Goal: Transaction & Acquisition: Book appointment/travel/reservation

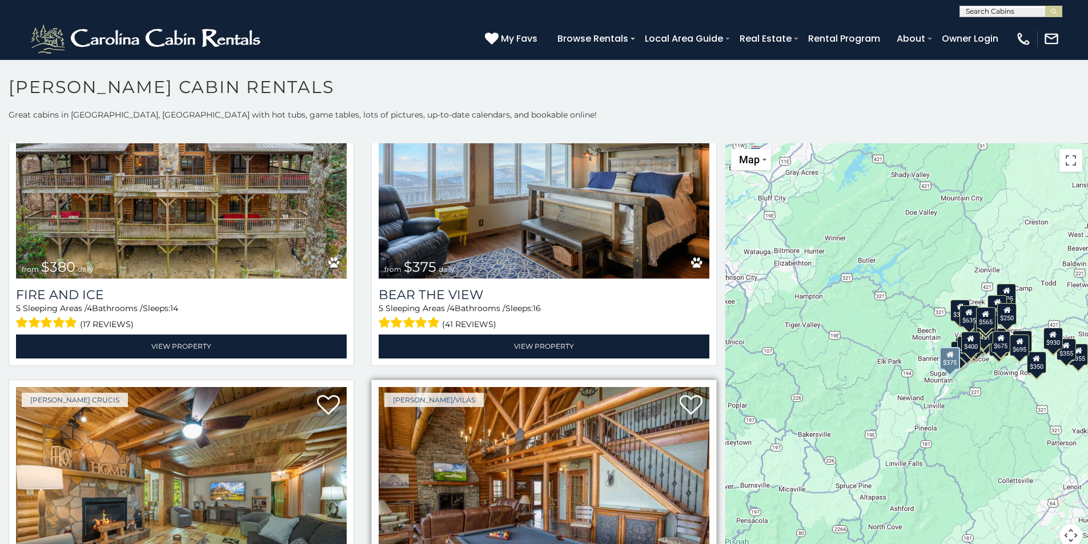
scroll to position [3597, 0]
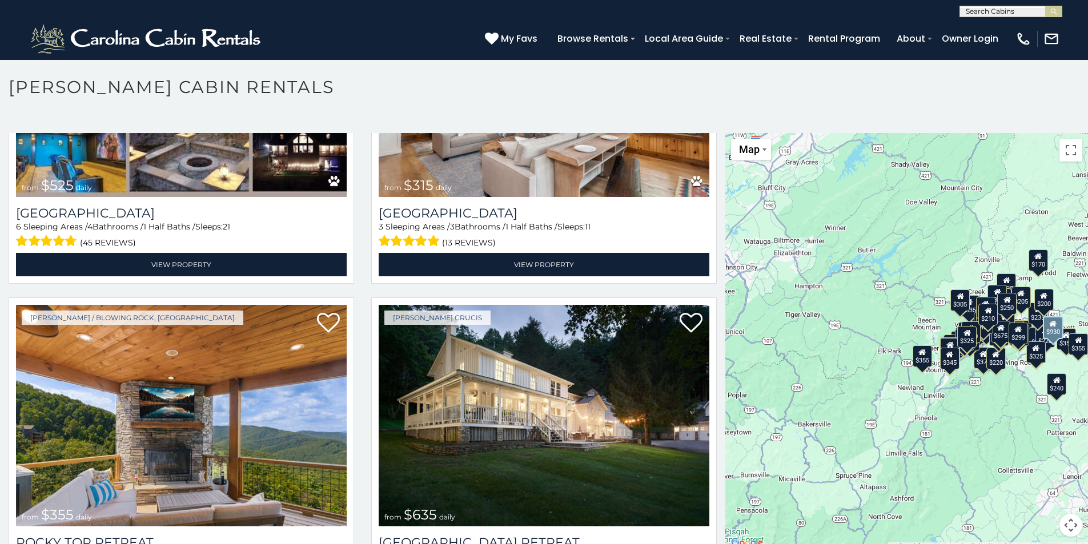
scroll to position [506, 0]
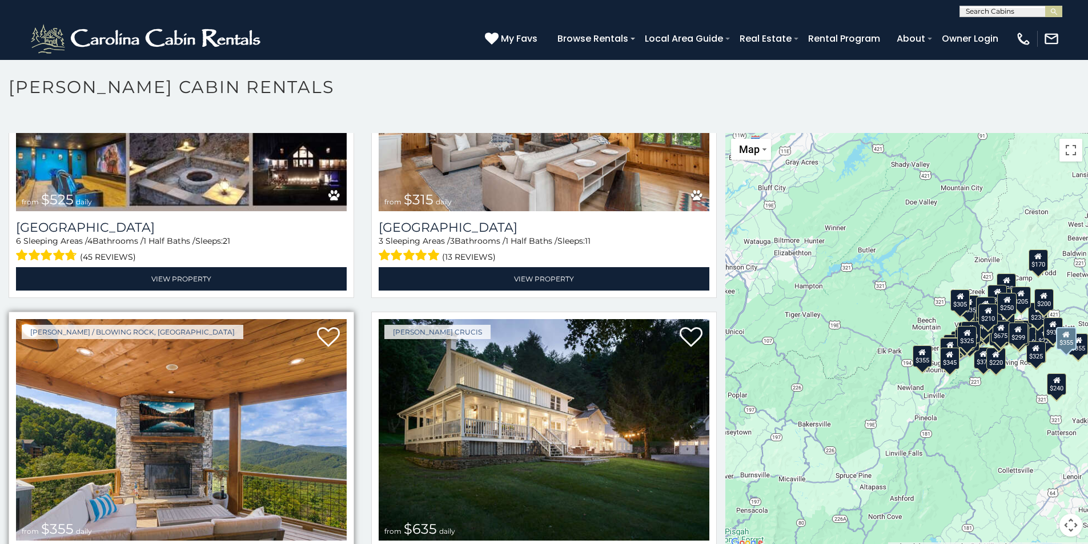
click at [112, 408] on img at bounding box center [181, 430] width 331 height 222
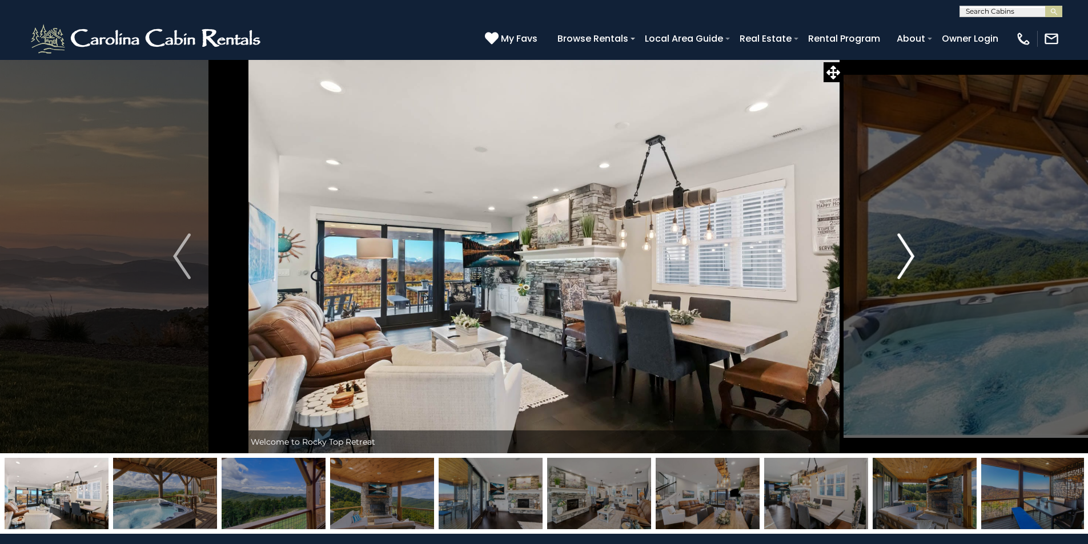
click at [909, 252] on img "Next" at bounding box center [905, 256] width 17 height 46
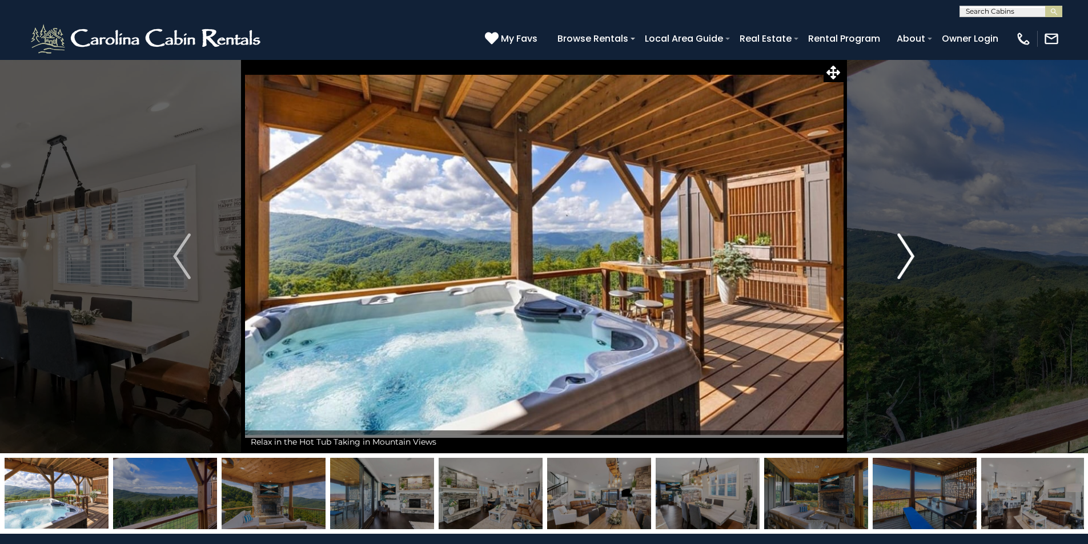
click at [909, 252] on img "Next" at bounding box center [905, 256] width 17 height 46
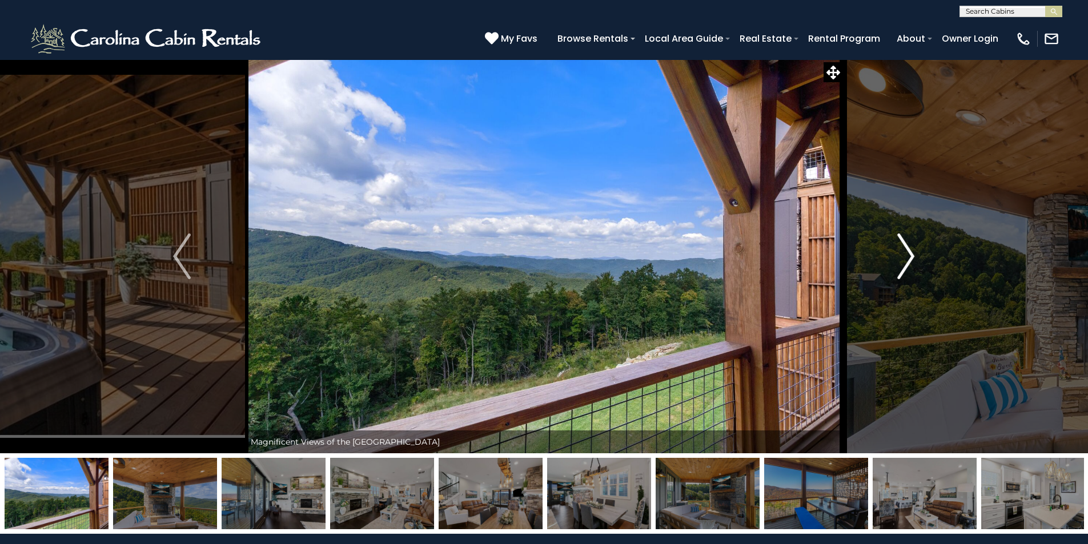
click at [909, 252] on img "Next" at bounding box center [905, 256] width 17 height 46
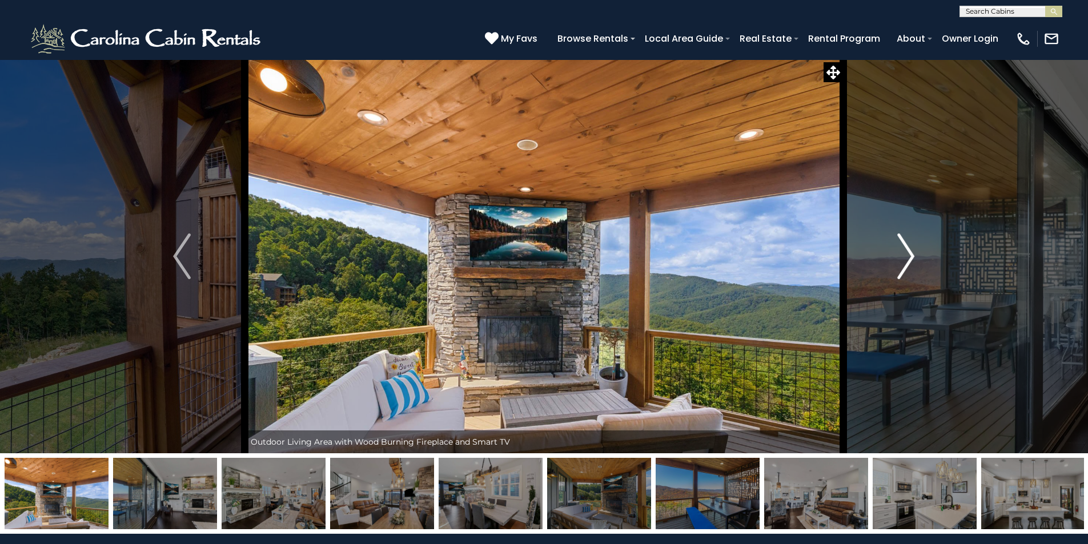
click at [909, 252] on img "Next" at bounding box center [905, 256] width 17 height 46
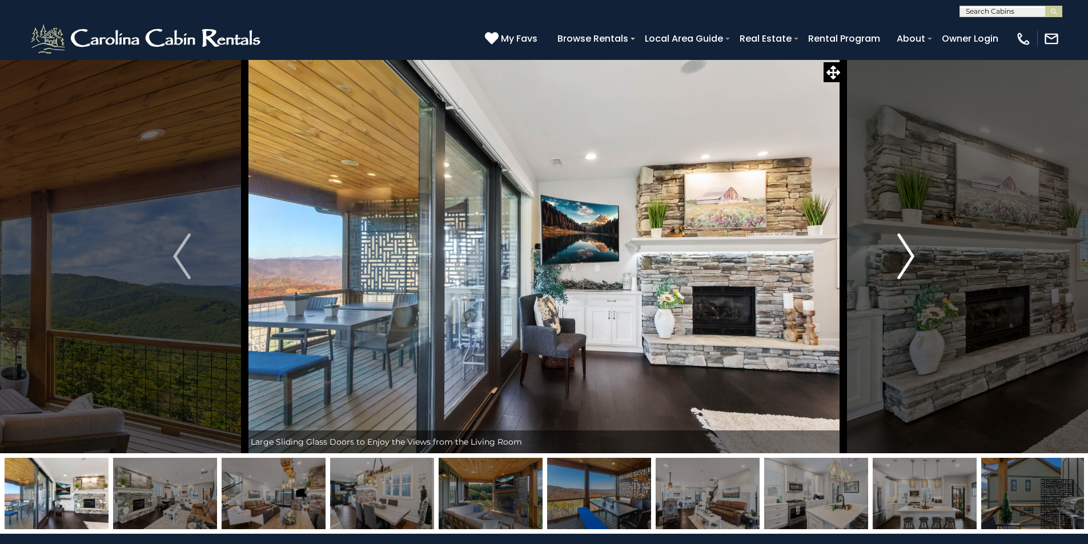
click at [909, 252] on img "Next" at bounding box center [905, 256] width 17 height 46
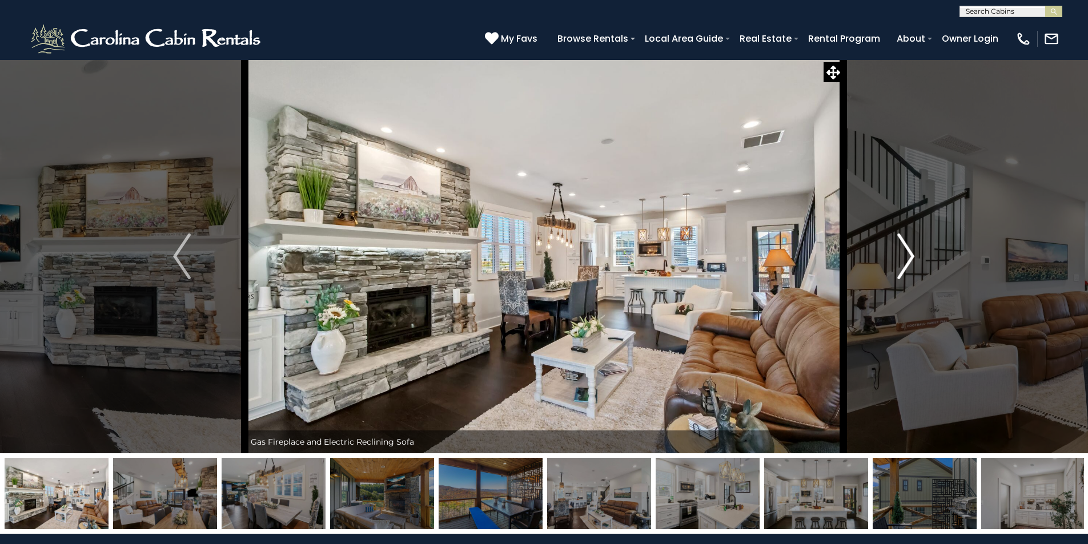
click at [909, 252] on img "Next" at bounding box center [905, 256] width 17 height 46
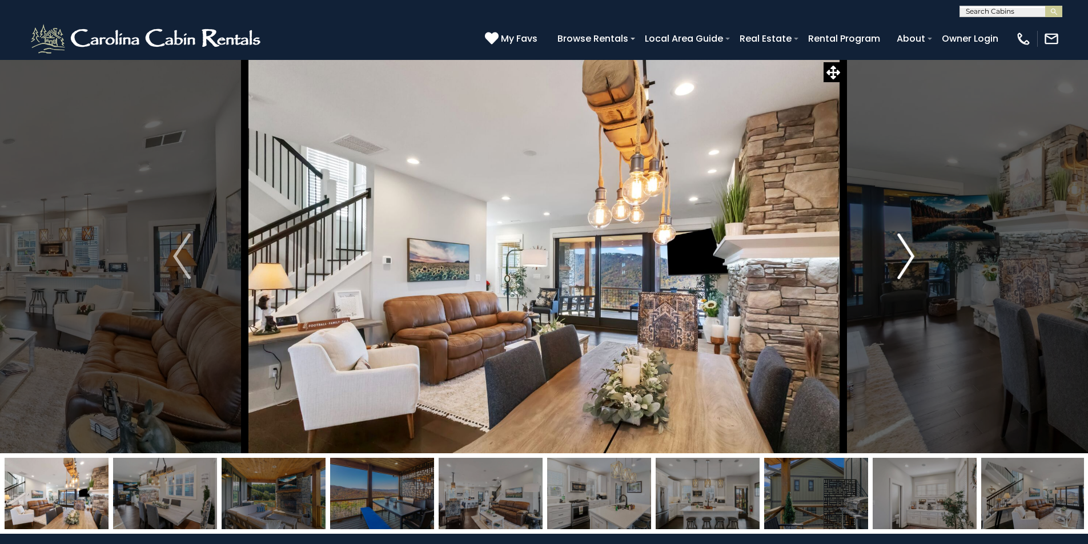
click at [909, 252] on img "Next" at bounding box center [905, 256] width 17 height 46
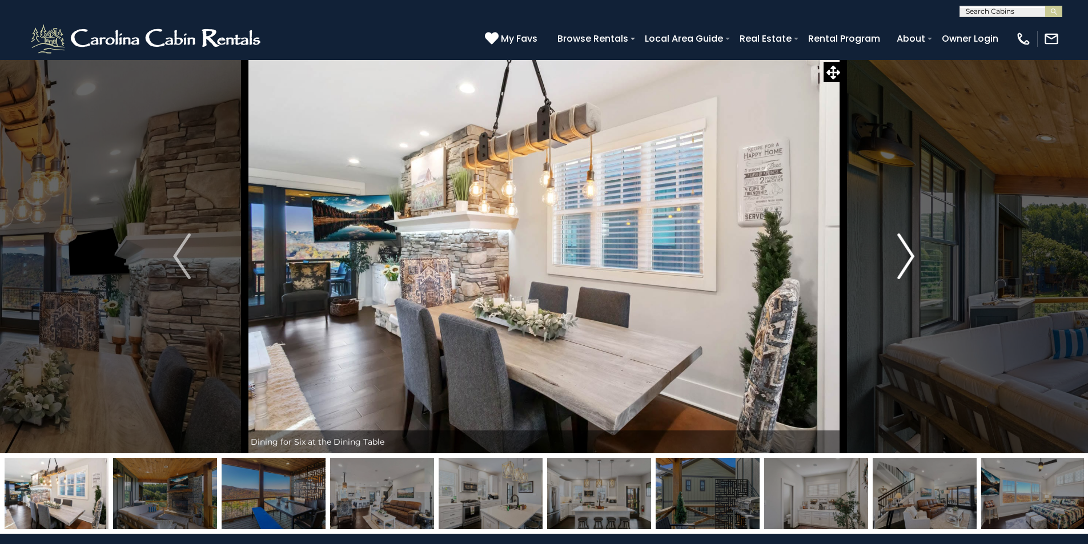
click at [909, 252] on img "Next" at bounding box center [905, 256] width 17 height 46
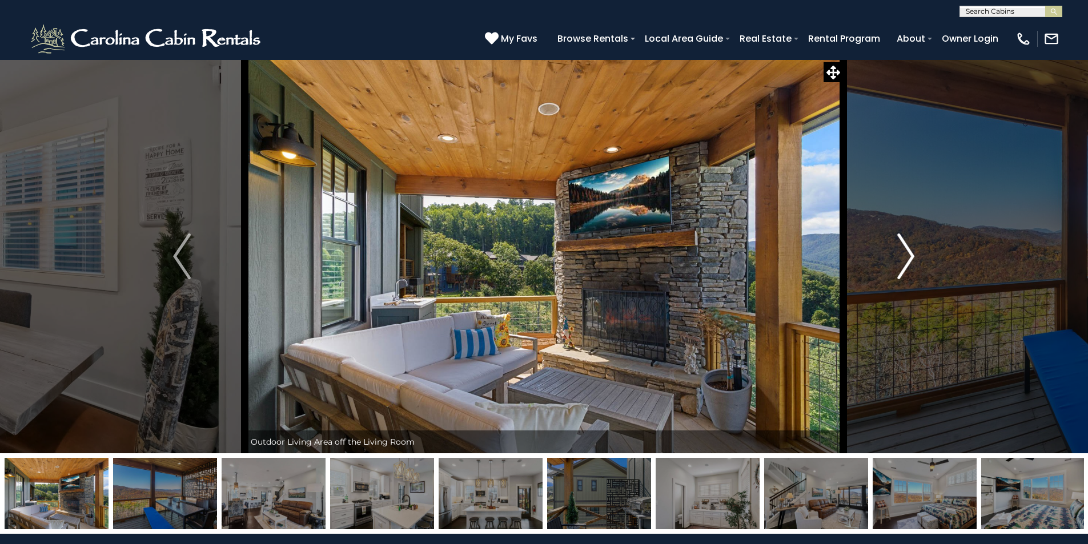
click at [909, 252] on img "Next" at bounding box center [905, 256] width 17 height 46
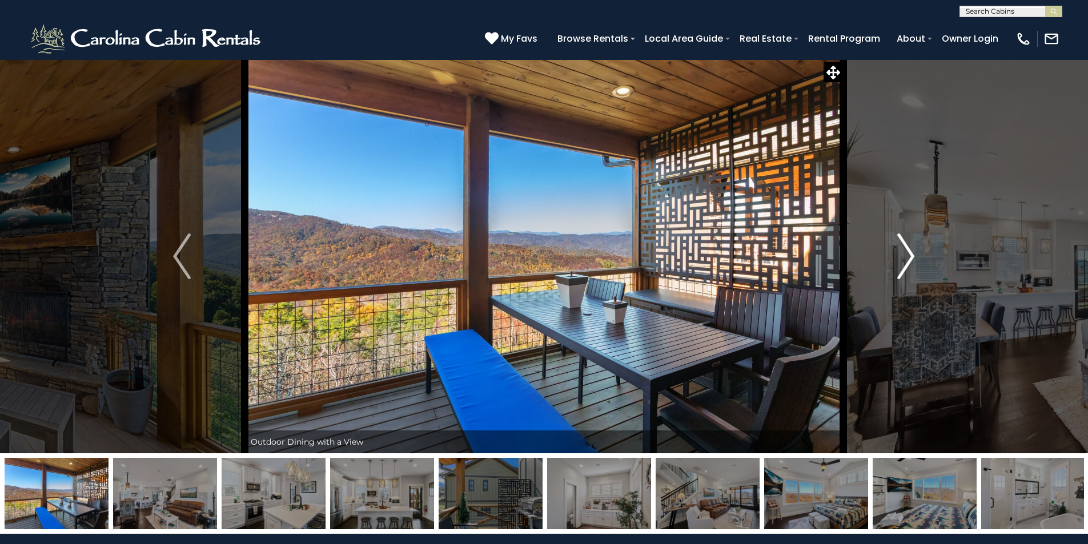
click at [909, 252] on img "Next" at bounding box center [905, 256] width 17 height 46
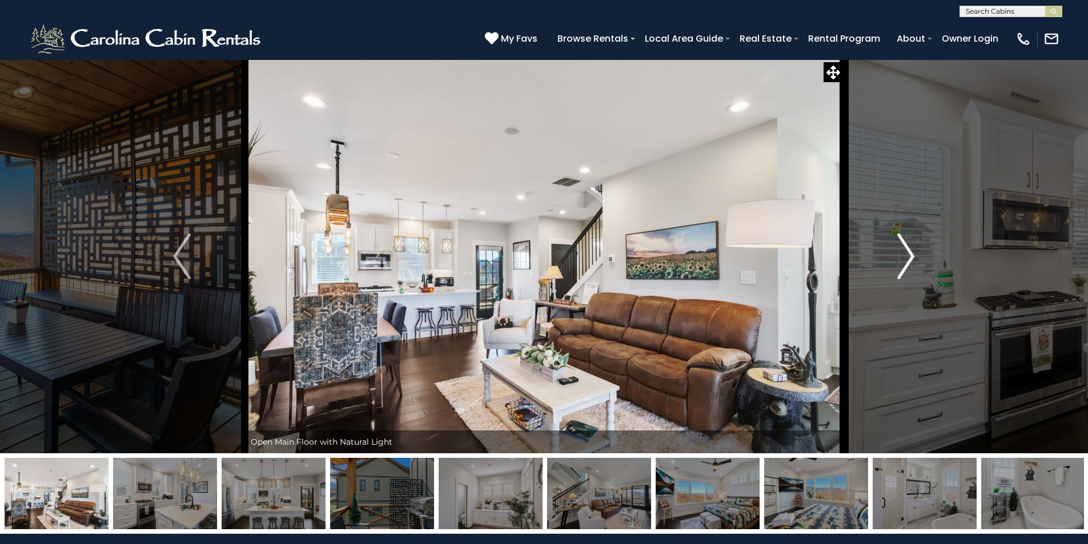
click at [909, 251] on img "Next" at bounding box center [905, 256] width 17 height 46
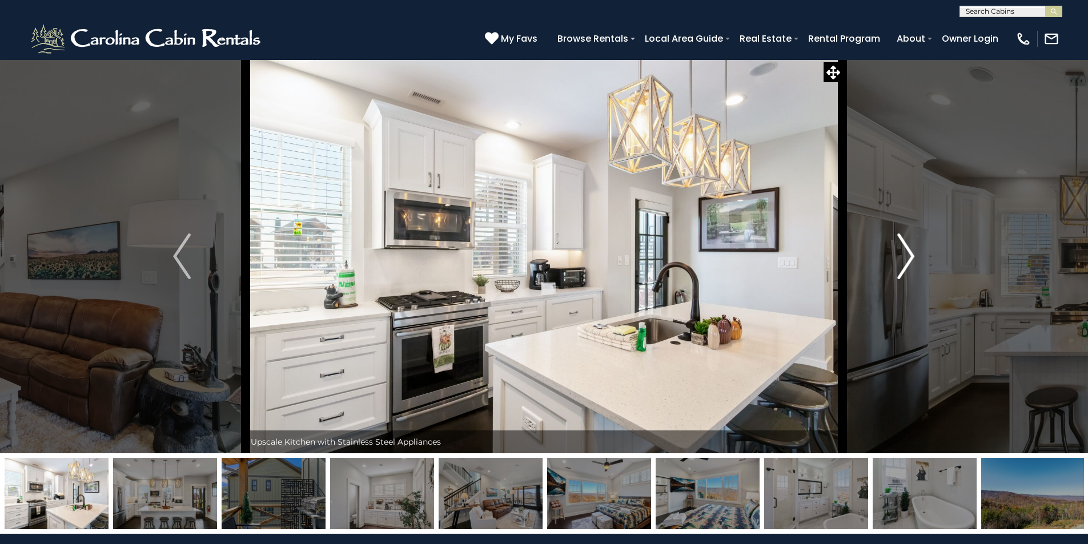
click at [909, 251] on img "Next" at bounding box center [905, 256] width 17 height 46
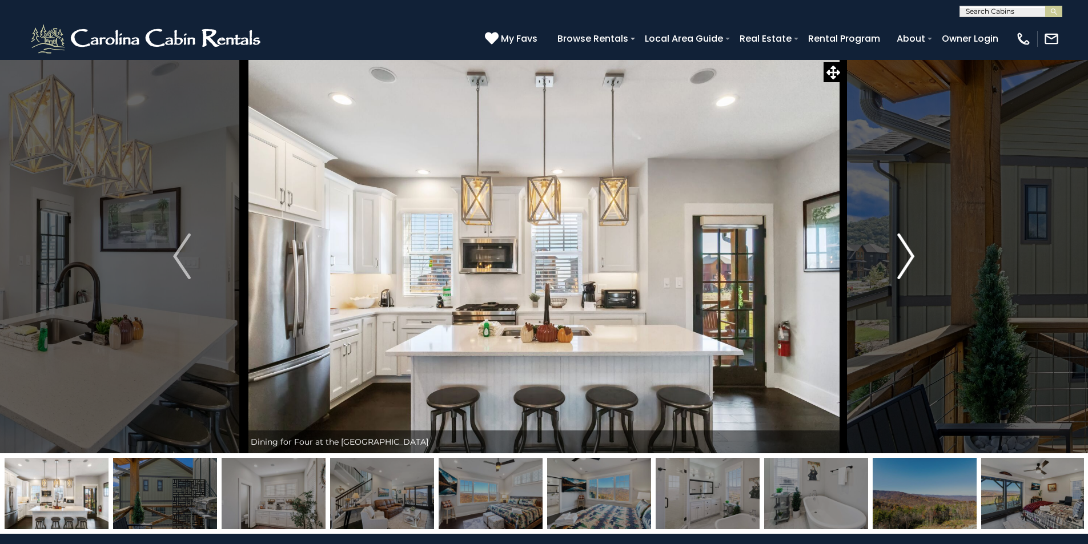
click at [909, 251] on img "Next" at bounding box center [905, 256] width 17 height 46
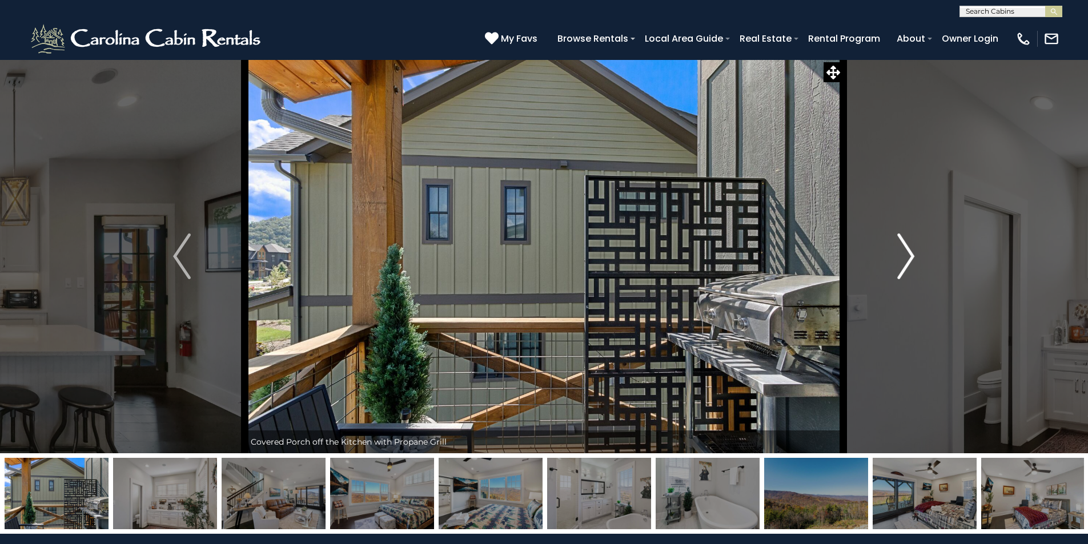
click at [909, 251] on img "Next" at bounding box center [905, 256] width 17 height 46
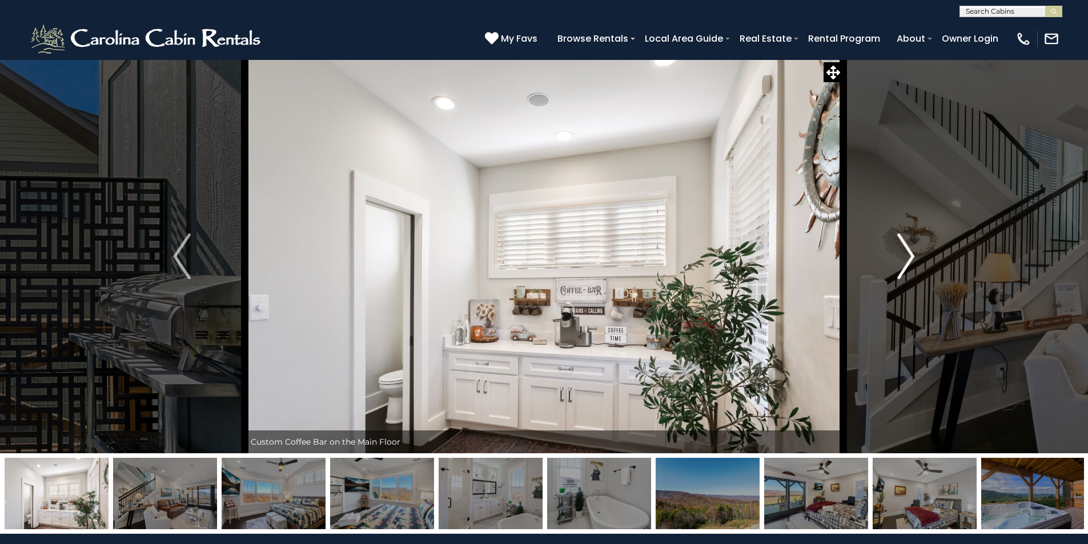
click at [909, 251] on img "Next" at bounding box center [905, 256] width 17 height 46
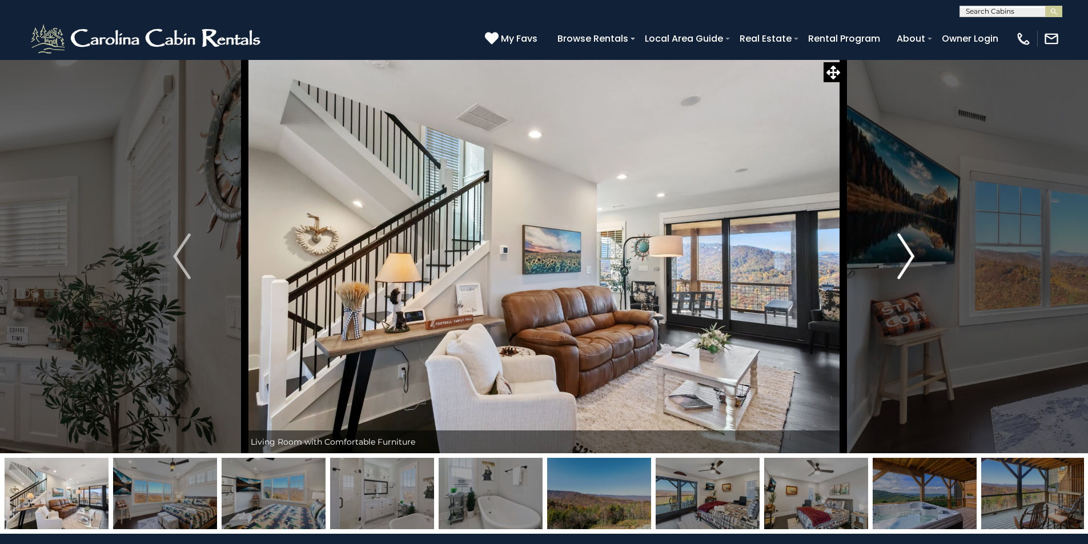
click at [909, 251] on img "Next" at bounding box center [905, 256] width 17 height 46
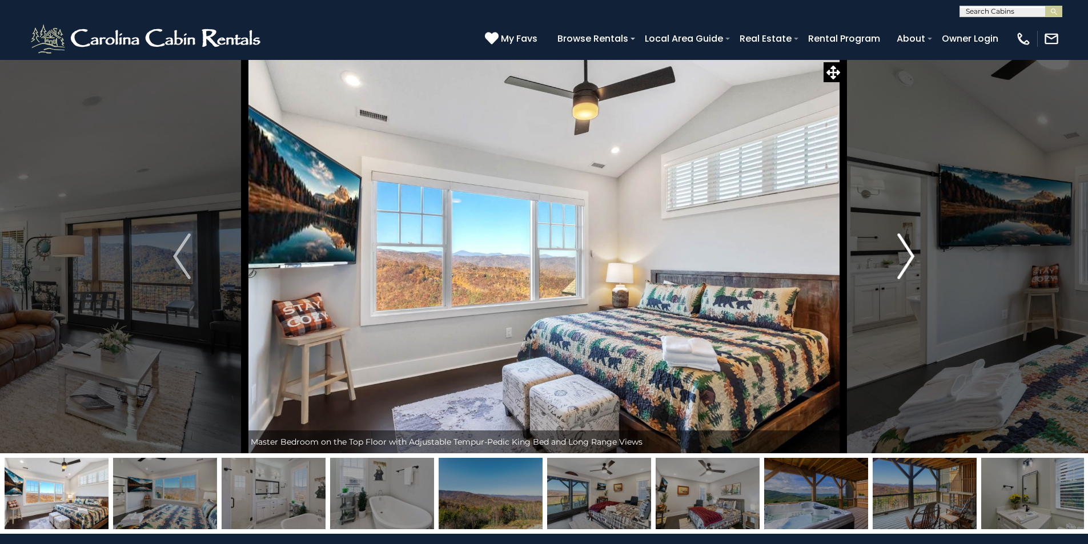
click at [909, 251] on img "Next" at bounding box center [905, 256] width 17 height 46
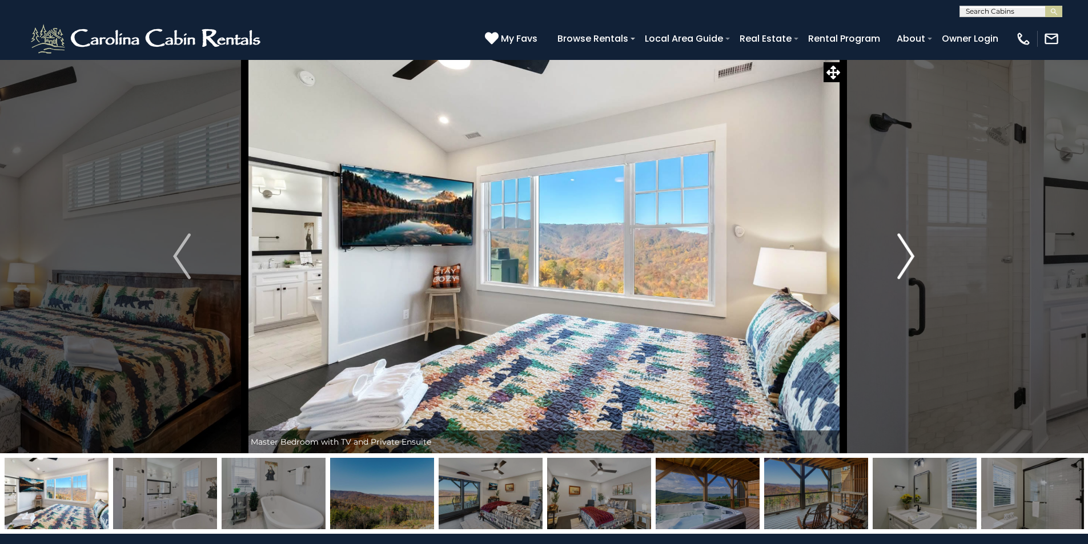
click at [909, 251] on img "Next" at bounding box center [905, 256] width 17 height 46
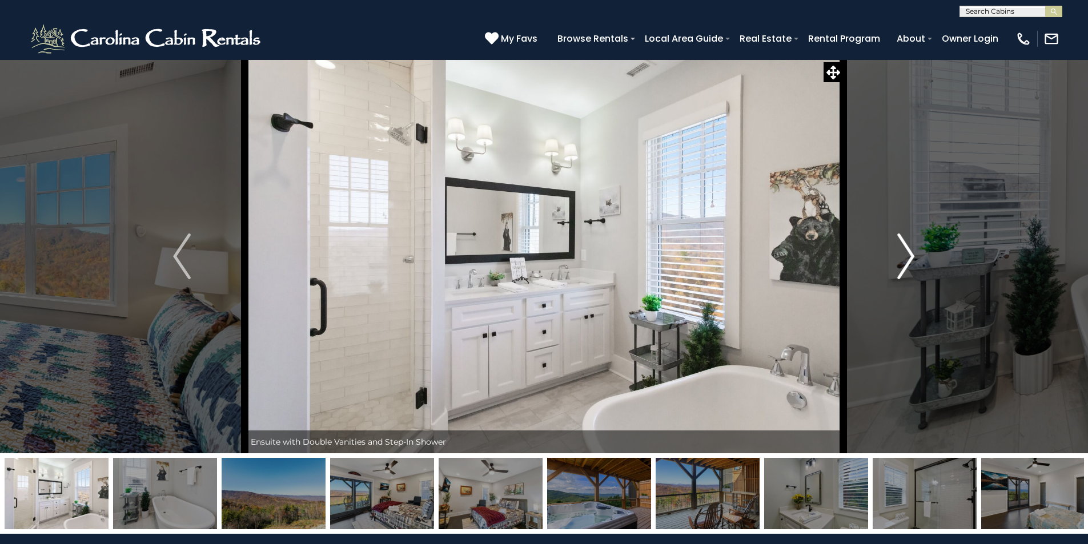
click at [909, 251] on img "Next" at bounding box center [905, 256] width 17 height 46
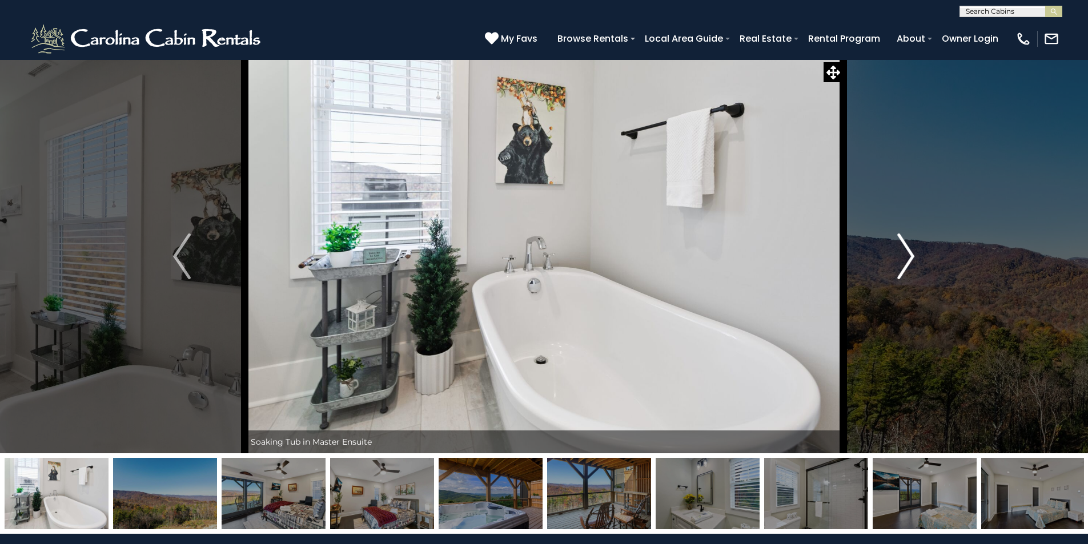
click at [909, 251] on img "Next" at bounding box center [905, 256] width 17 height 46
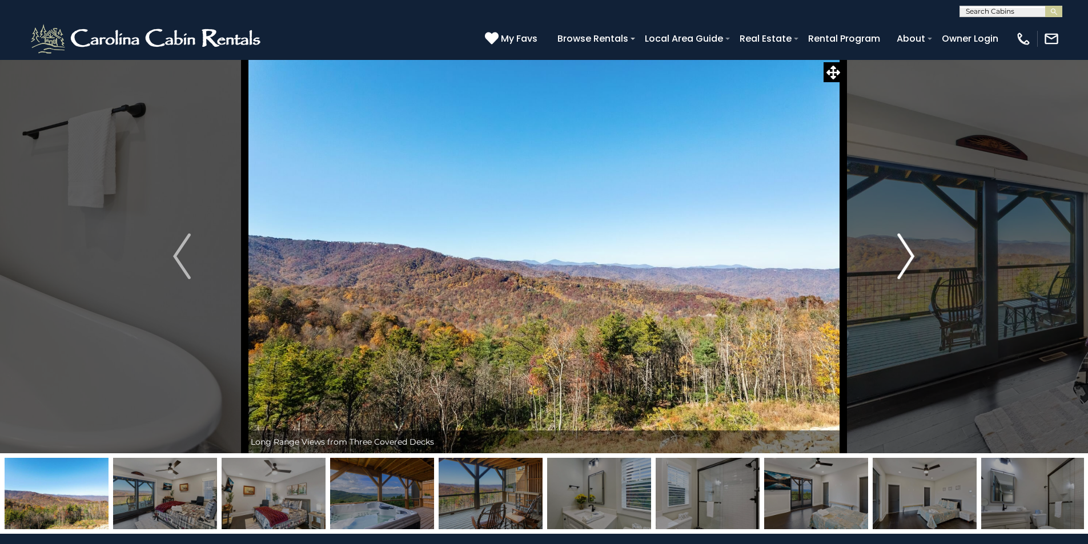
click at [909, 251] on img "Next" at bounding box center [905, 256] width 17 height 46
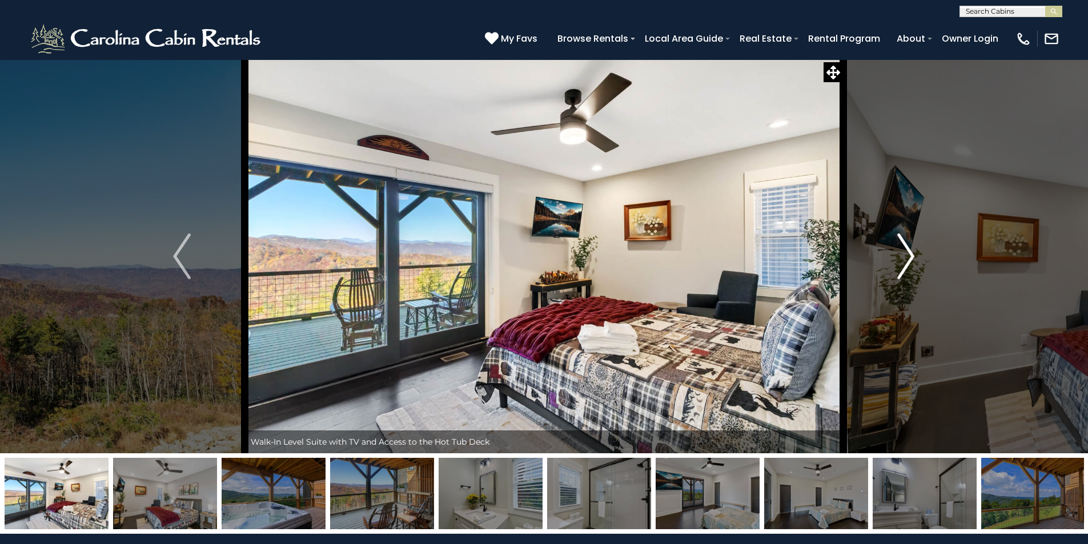
click at [909, 251] on img "Next" at bounding box center [905, 256] width 17 height 46
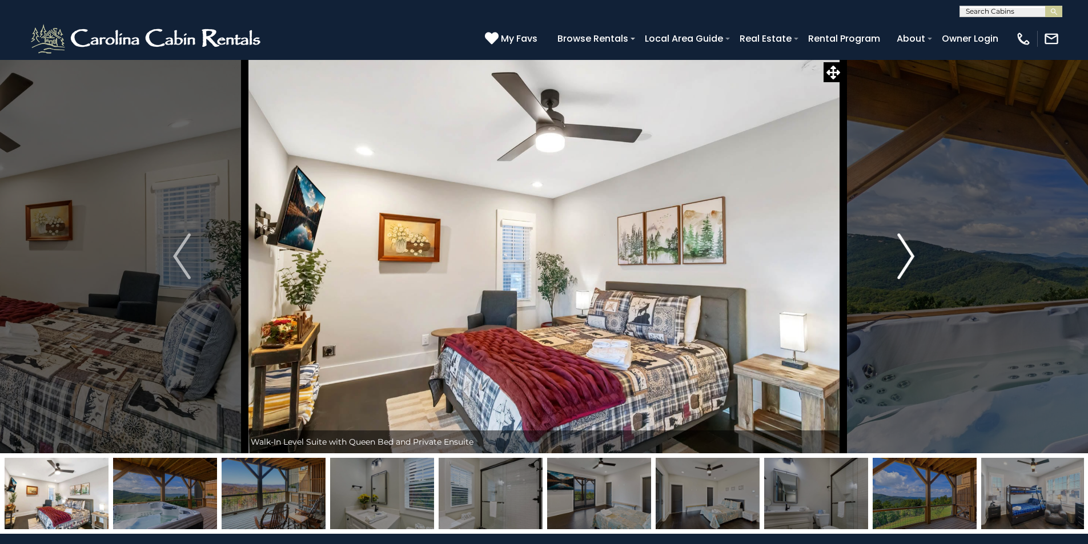
click at [909, 251] on img "Next" at bounding box center [905, 256] width 17 height 46
